Goal: Task Accomplishment & Management: Complete application form

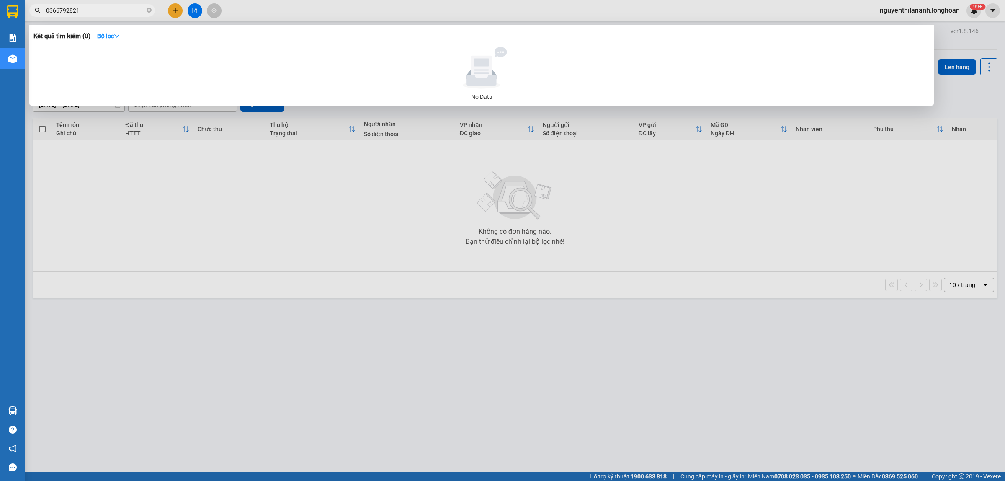
click at [150, 7] on span at bounding box center [149, 11] width 5 height 8
type input "0947390393"
drag, startPoint x: 84, startPoint y: 10, endPoint x: 41, endPoint y: 13, distance: 43.2
click at [41, 13] on span "0947390393" at bounding box center [92, 10] width 126 height 13
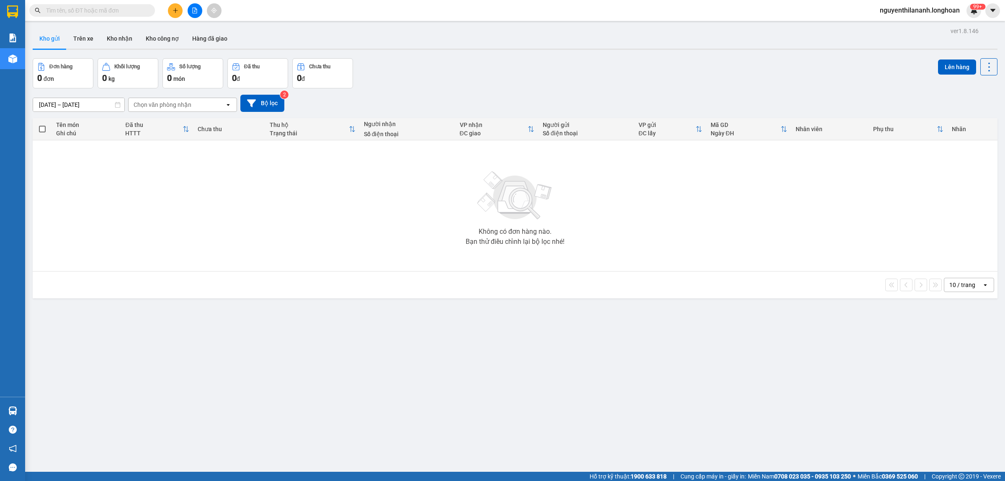
paste input "[PHONE_NUMBER]"
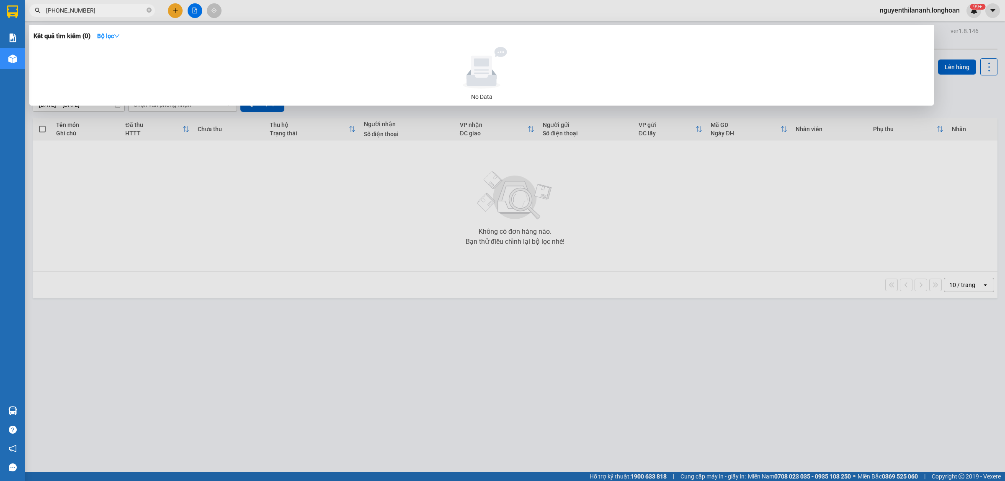
click at [72, 8] on input "[PHONE_NUMBER]" at bounding box center [95, 10] width 99 height 9
click at [62, 9] on input "0913 361373" at bounding box center [95, 10] width 99 height 9
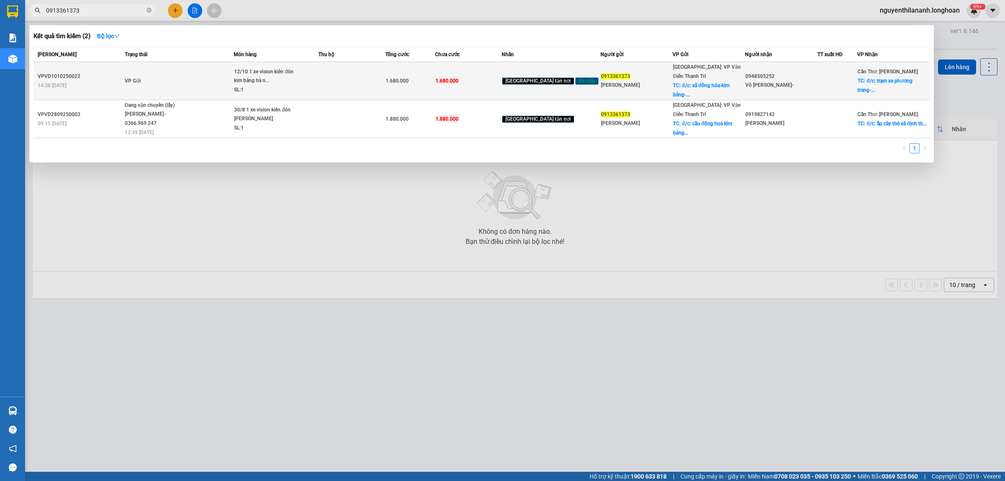
type input "0913361373"
click at [114, 72] on div "VPVD1010250022" at bounding box center [80, 76] width 85 height 9
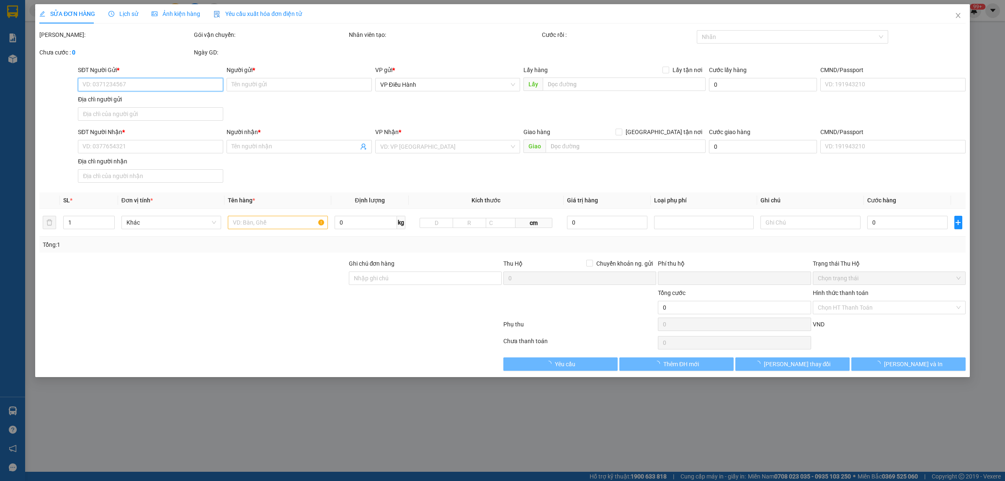
type input "0913361373"
type input "[PERSON_NAME]"
checkbox input "true"
type input "đ/c: xã đồng hóa-[GEOGRAPHIC_DATA]-[GEOGRAPHIC_DATA](cũ)"
type input "0948505252"
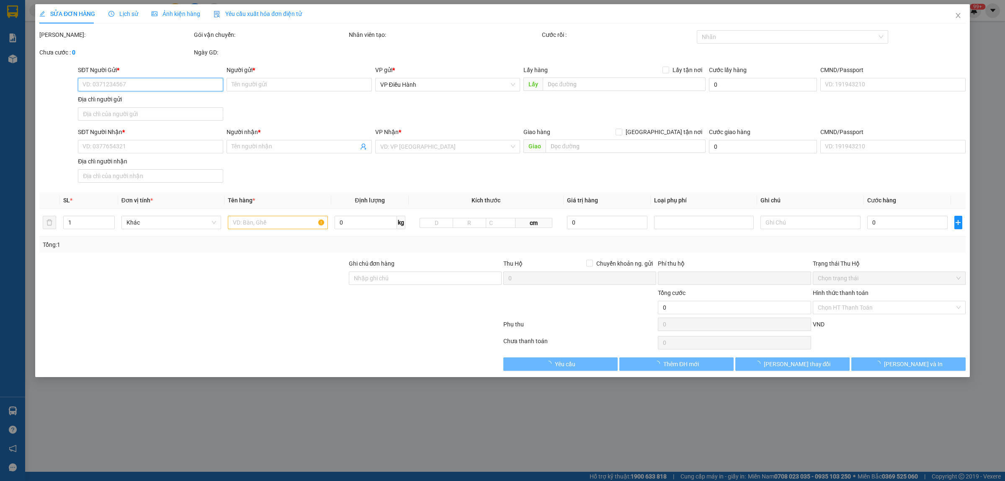
type input "Võ [PERSON_NAME]-"
checkbox input "true"
type input "đ/c: trạm xe phương trang-ấp 3 xã tắc [GEOGRAPHIC_DATA]"
type input "0"
type input "1.680.000"
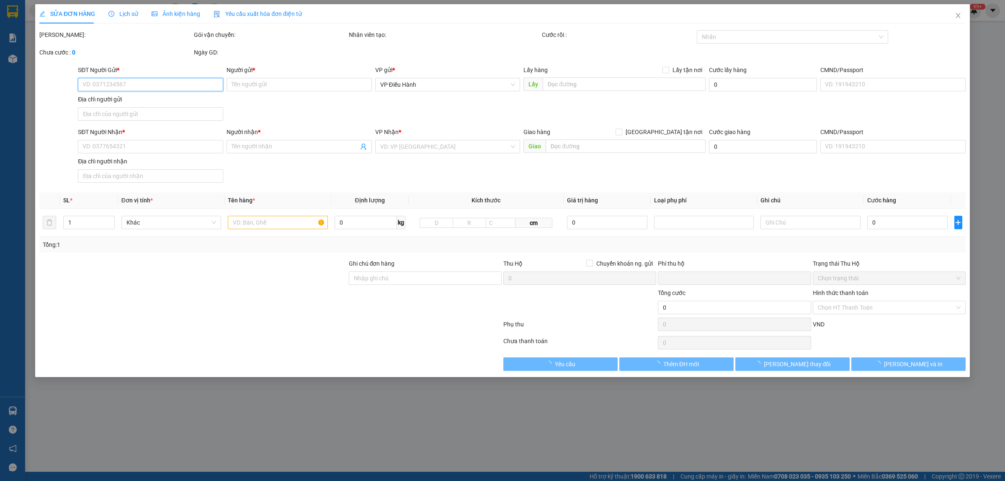
type input "1.680.000"
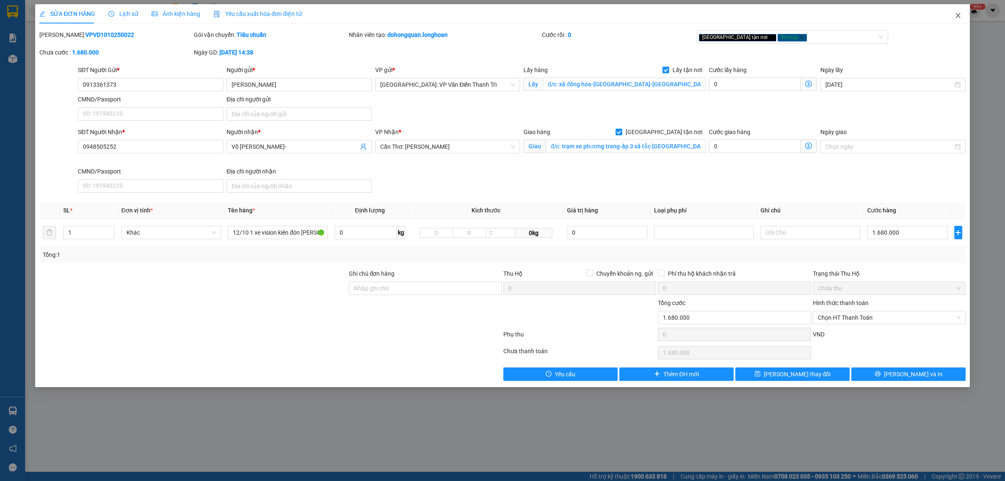
click at [959, 14] on icon "close" at bounding box center [957, 15] width 7 height 7
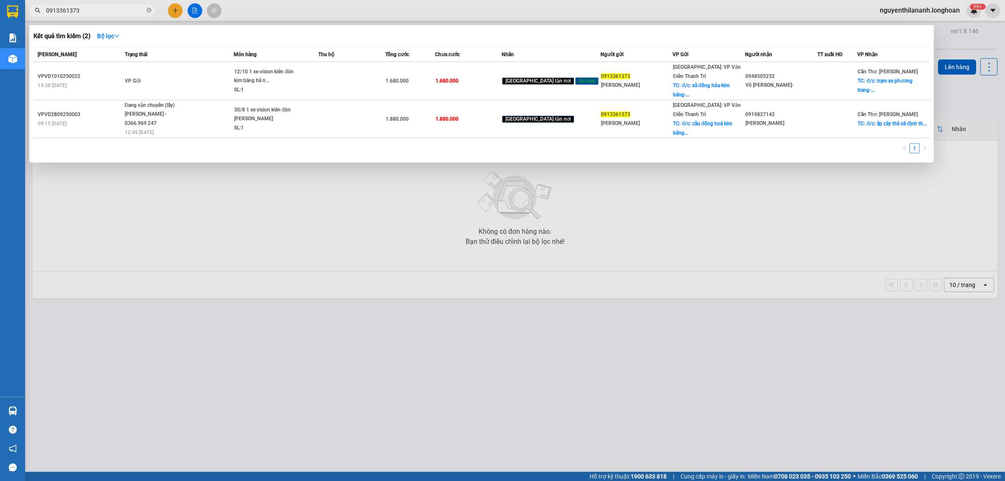
click at [91, 7] on input "0913361373" at bounding box center [95, 10] width 99 height 9
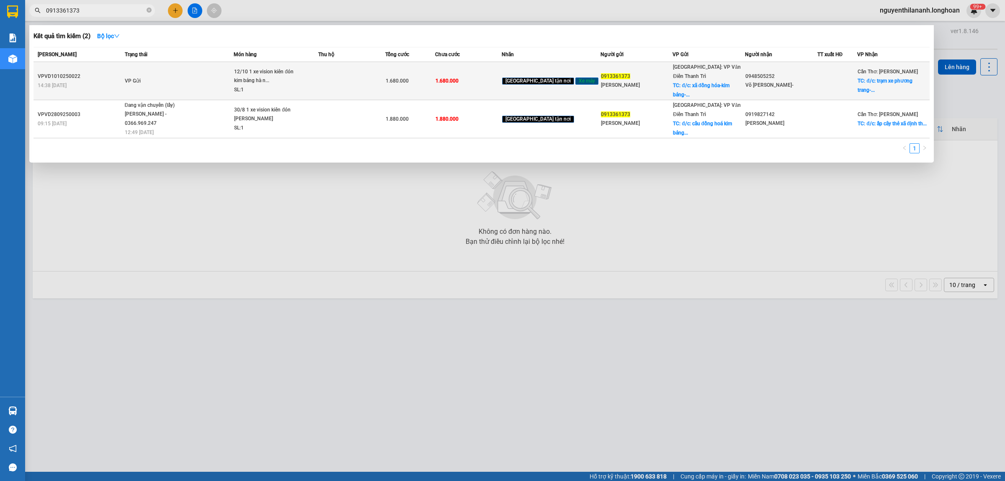
click at [101, 81] on div "14:38 [DATE]" at bounding box center [80, 85] width 85 height 9
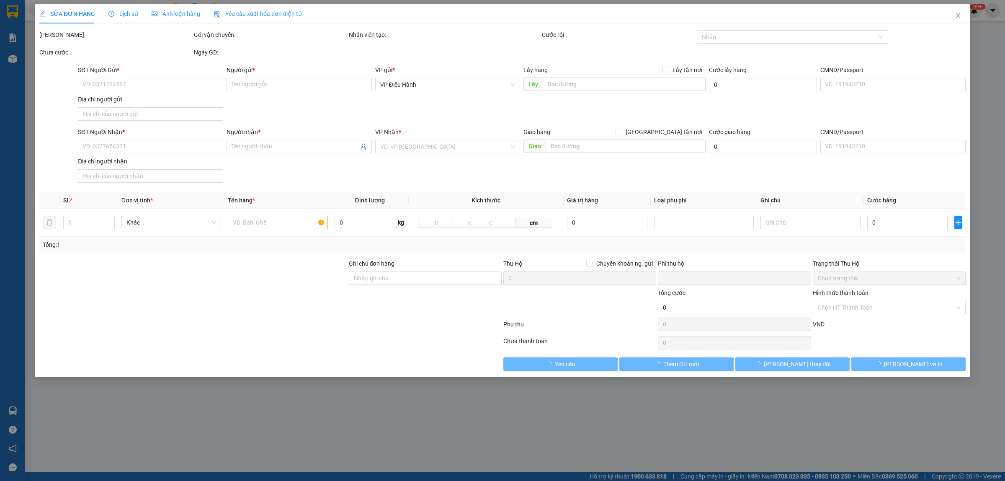
type input "0913361373"
type input "[PERSON_NAME]"
checkbox input "true"
type input "đ/c: xã đồng hóa-[GEOGRAPHIC_DATA]-[GEOGRAPHIC_DATA](cũ)"
type input "0948505252"
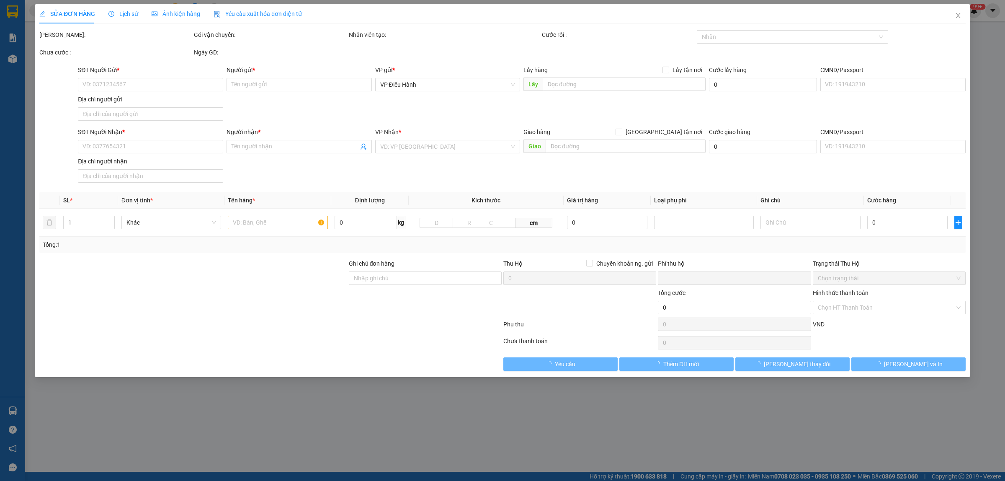
type input "Võ [PERSON_NAME]-"
checkbox input "true"
type input "đ/c: trạm xe phương trang-ấp 3 xã tắc [GEOGRAPHIC_DATA]"
type input "0"
type input "1.680.000"
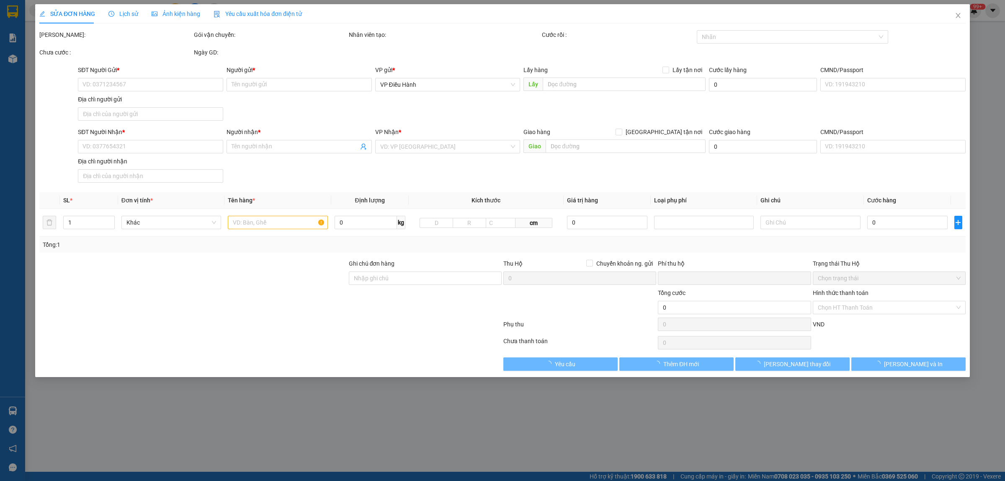
type input "1.680.000"
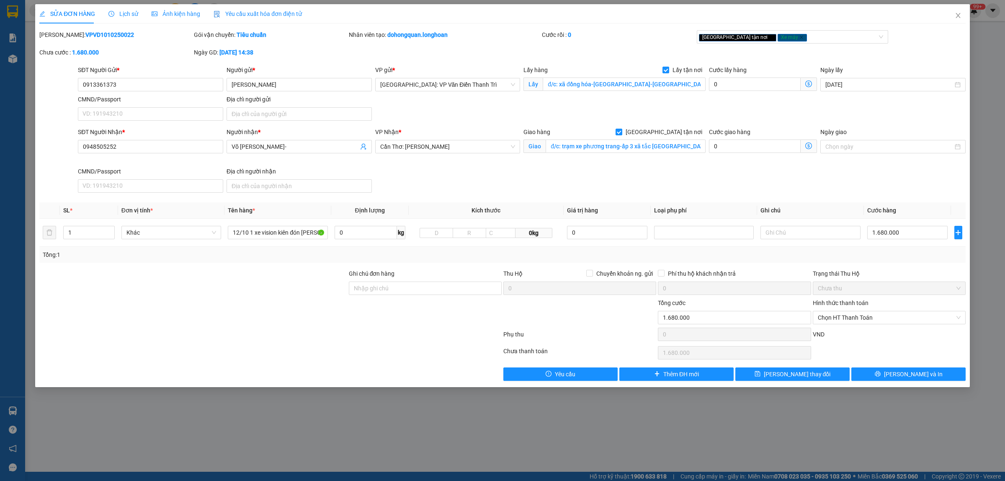
click at [123, 17] on span "Lịch sử" at bounding box center [123, 13] width 30 height 7
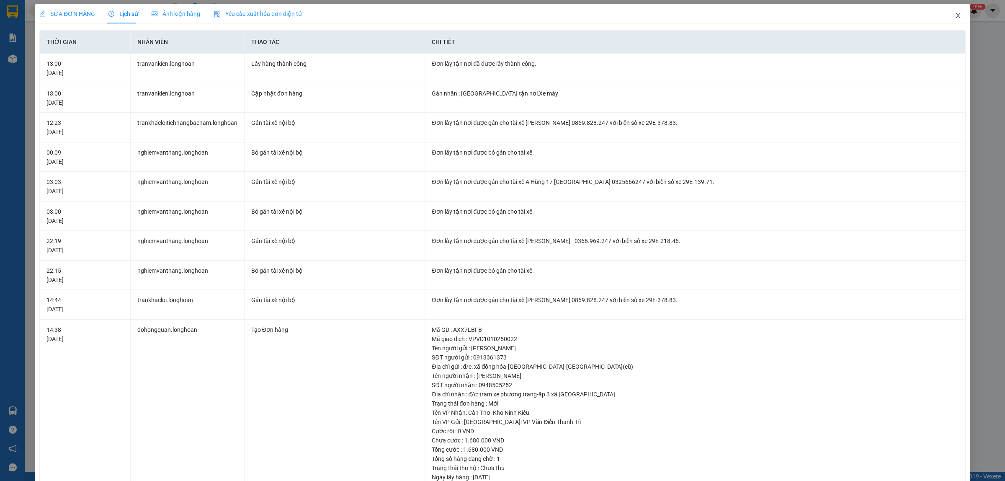
click at [954, 18] on icon "close" at bounding box center [957, 15] width 7 height 7
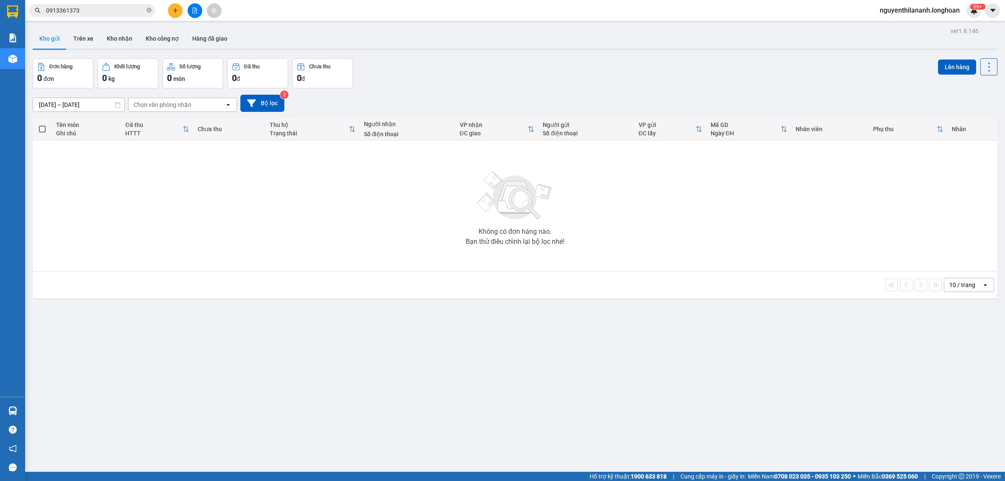
click at [126, 13] on input "0913361373" at bounding box center [95, 10] width 99 height 9
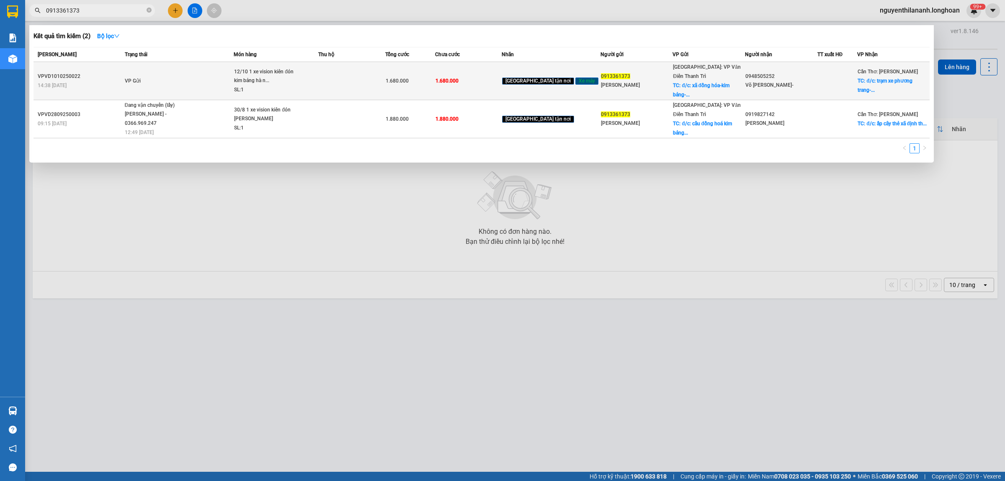
click at [99, 72] on div "VPVD1010250022" at bounding box center [80, 76] width 85 height 9
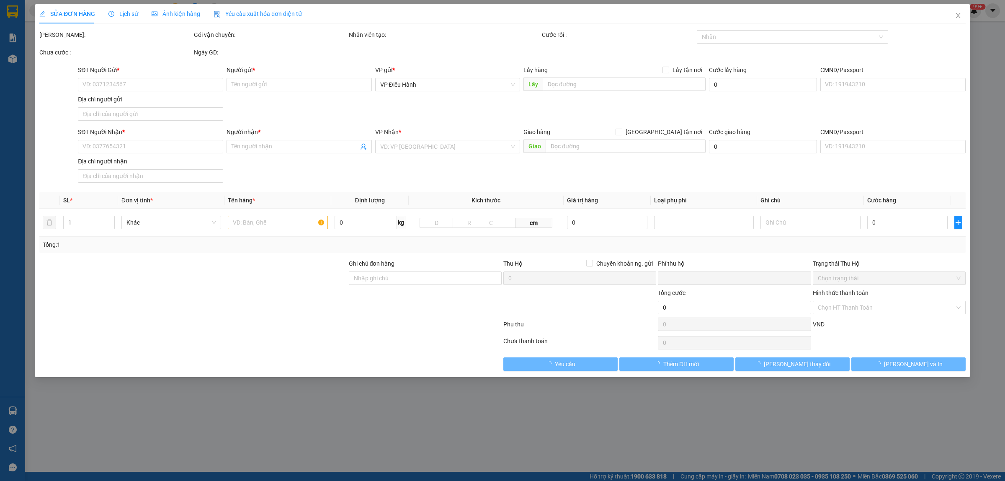
type input "0913361373"
type input "[PERSON_NAME]"
checkbox input "true"
type input "đ/c: xã đồng hóa-[GEOGRAPHIC_DATA]-[GEOGRAPHIC_DATA](cũ)"
type input "0948505252"
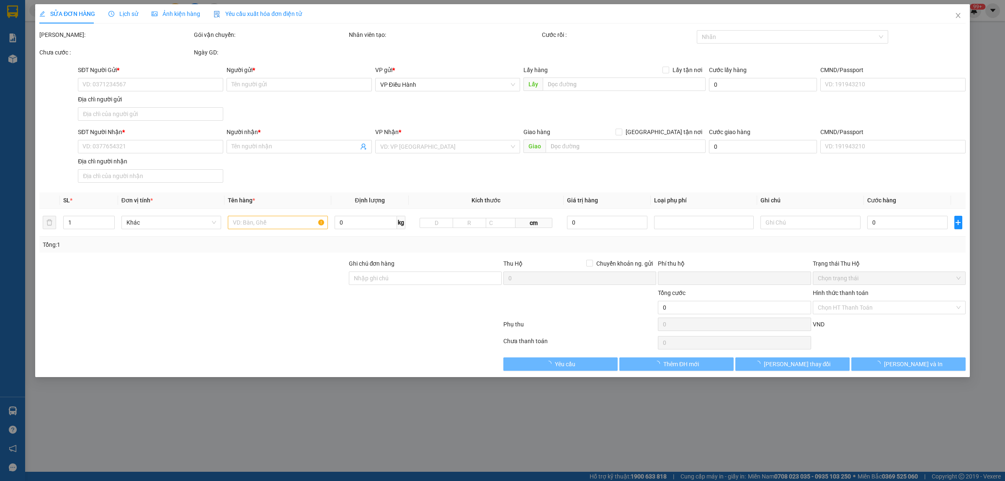
type input "Võ [PERSON_NAME]-"
checkbox input "true"
type input "đ/c: trạm xe phương trang-ấp 3 xã tắc [GEOGRAPHIC_DATA]"
type input "0"
type input "1.680.000"
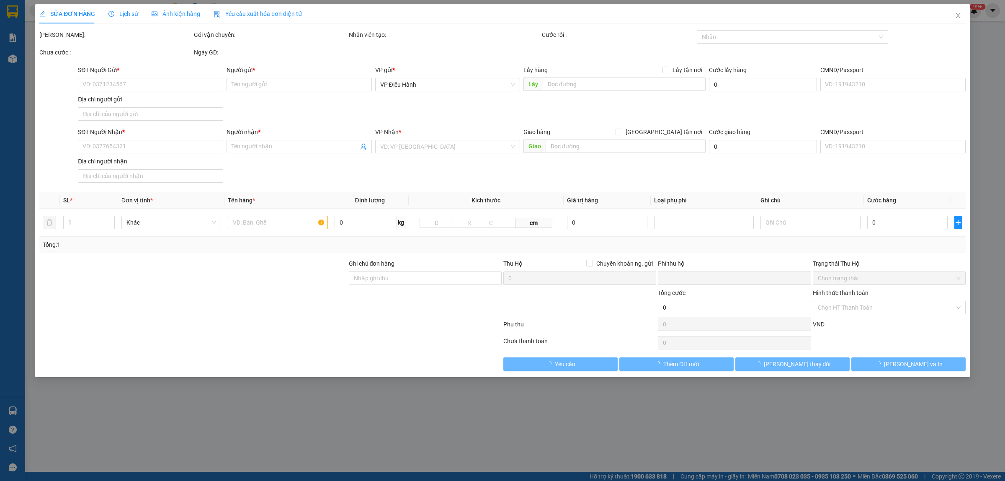
type input "1.680.000"
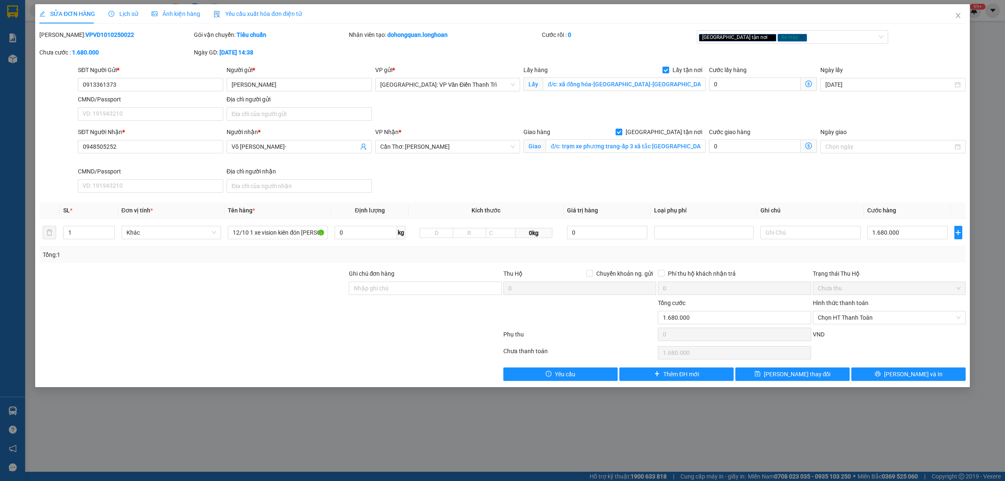
click at [124, 11] on span "Lịch sử" at bounding box center [123, 13] width 30 height 7
